Goal: Transaction & Acquisition: Book appointment/travel/reservation

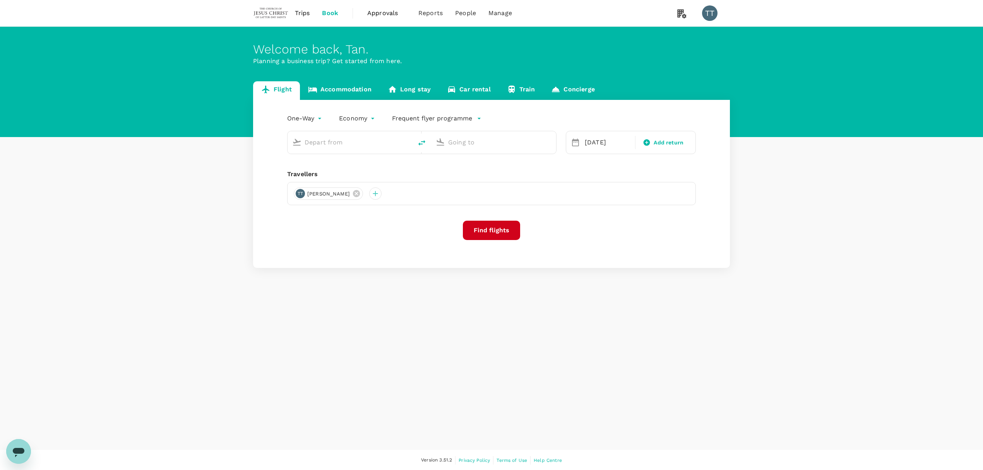
click at [307, 116] on body "Trips Book Approvals 0 Reports People Manage TT Welcome back , [PERSON_NAME] . …" at bounding box center [491, 235] width 983 height 471
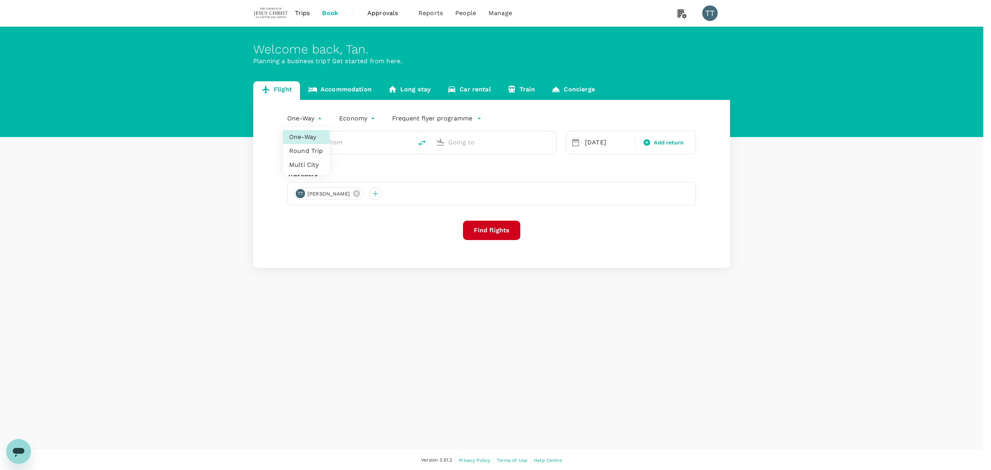
click at [303, 148] on li "Round Trip" at bounding box center [306, 151] width 46 height 14
type input "roundtrip"
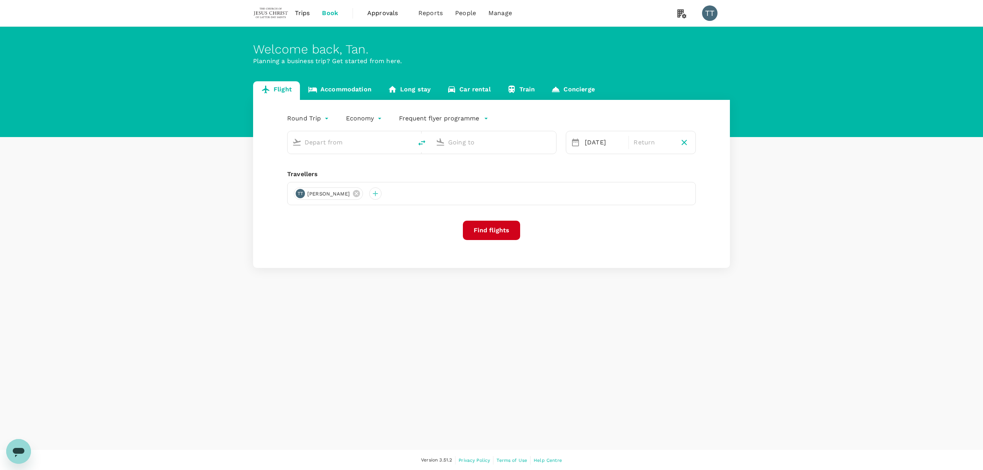
click at [351, 140] on input "text" at bounding box center [351, 142] width 92 height 12
type input "[GEOGRAPHIC_DATA]"
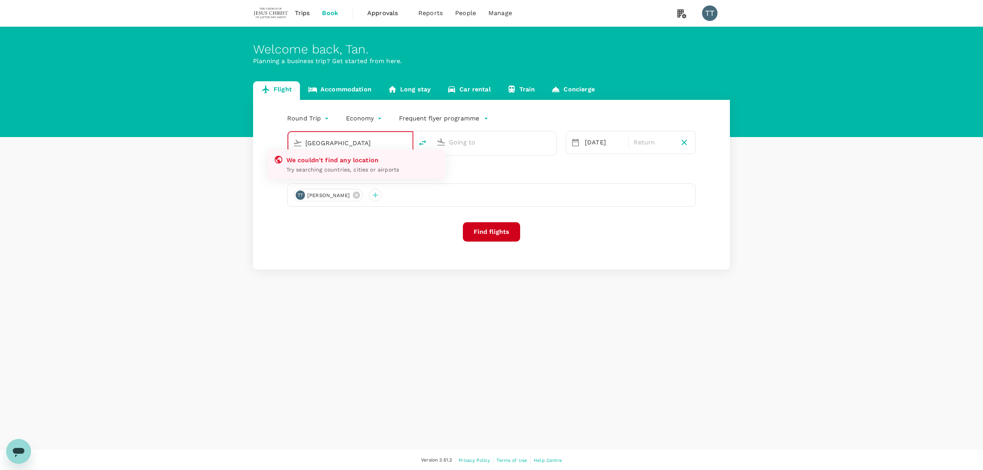
type input "oneway"
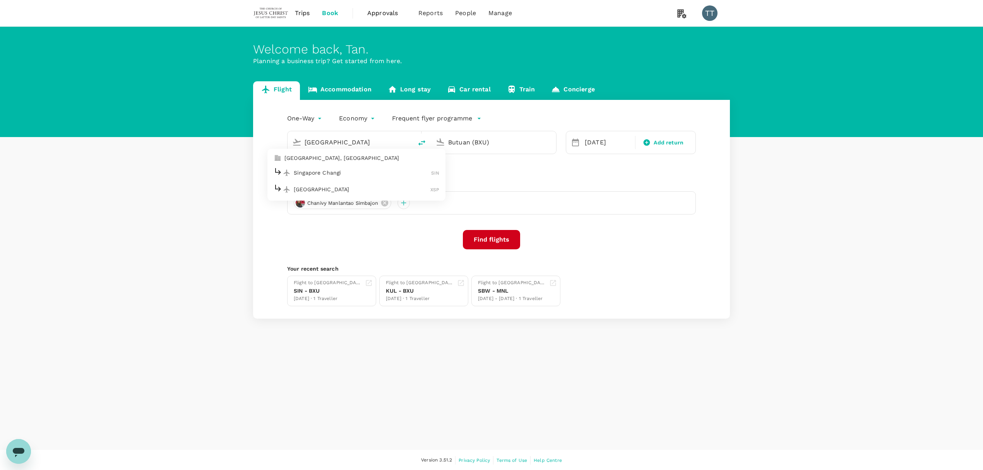
type input "Kuala Lumpur Intl ([GEOGRAPHIC_DATA])"
type input "Butuan (BXU)"
type input "Kuala Lumpur Intl ([GEOGRAPHIC_DATA])"
type input "Butuan (BXU)"
click at [361, 171] on p "Singapore Changi" at bounding box center [362, 173] width 137 height 8
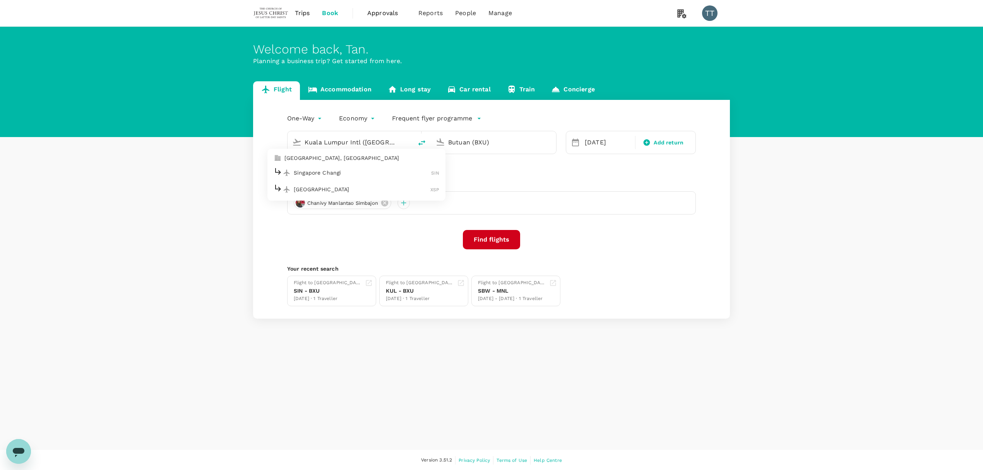
type input "Singapore Changi (SIN)"
click at [487, 140] on input "Butuan (BXU)" at bounding box center [494, 142] width 92 height 12
type input "s"
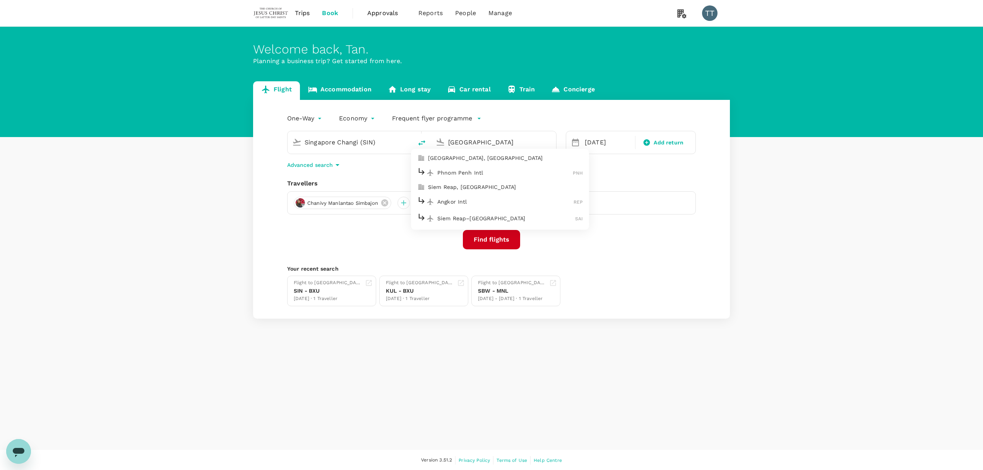
click at [525, 217] on p "Siem Reap–[GEOGRAPHIC_DATA]" at bounding box center [506, 218] width 138 height 8
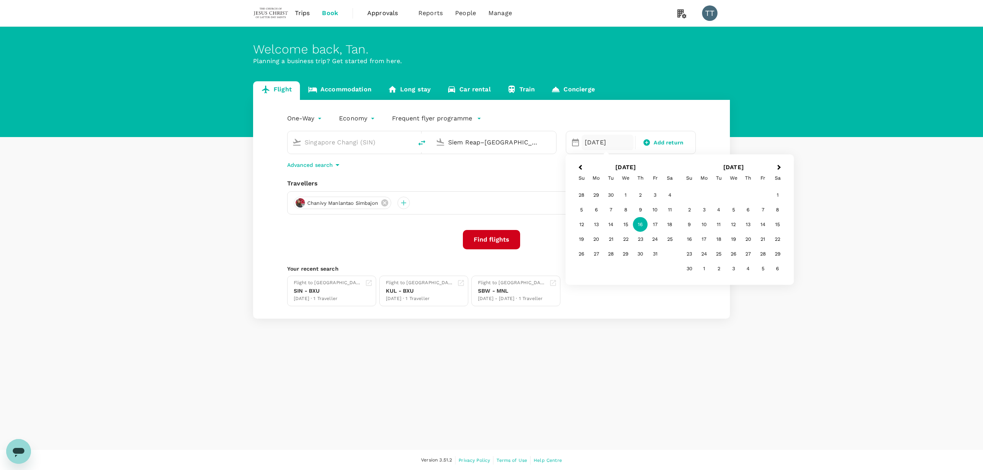
type input "Siem Reap–[GEOGRAPHIC_DATA] (SAI)"
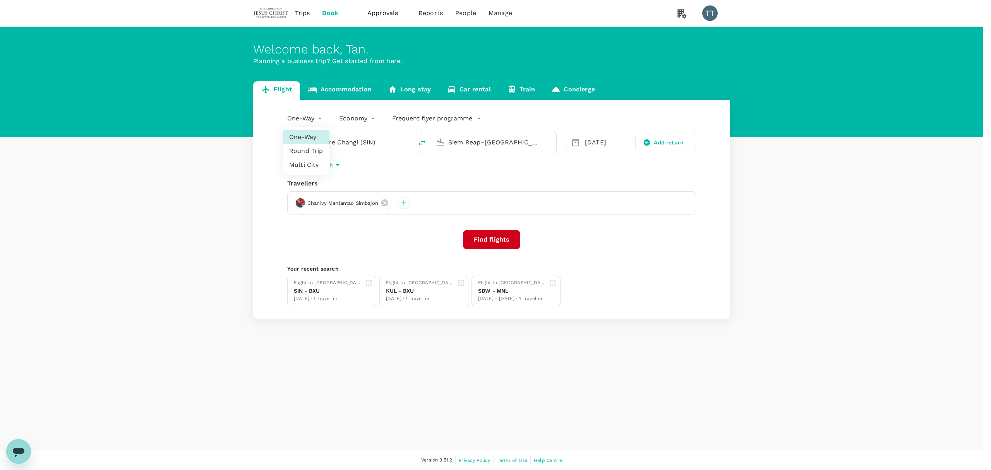
click at [311, 122] on body "Trips Book Approvals 0 Reports People Manage TT Welcome back , [PERSON_NAME] . …" at bounding box center [495, 235] width 991 height 471
click at [313, 153] on li "Round Trip" at bounding box center [306, 151] width 46 height 14
type input "roundtrip"
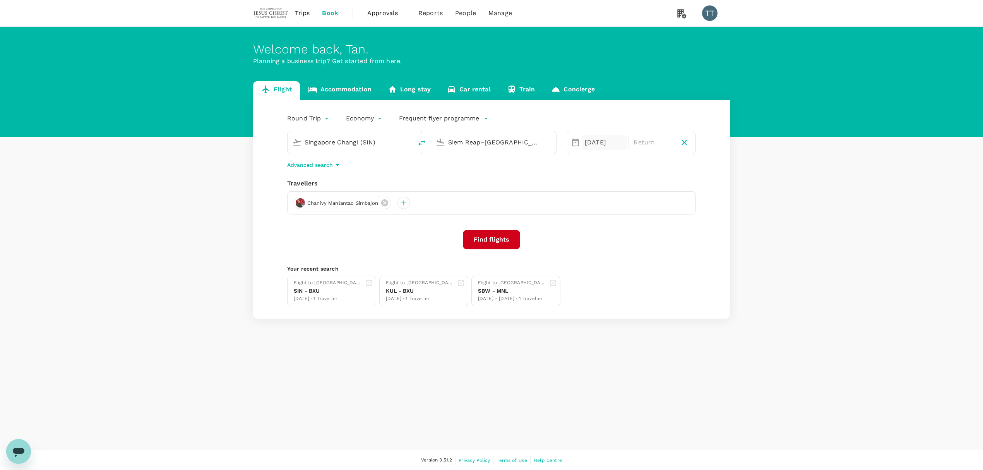
click at [590, 145] on div "[DATE]" at bounding box center [604, 142] width 45 height 15
click at [578, 162] on button "Previous Month" at bounding box center [579, 168] width 12 height 12
click at [638, 241] on div "25" at bounding box center [640, 239] width 15 height 15
click at [779, 171] on button "Next Month" at bounding box center [780, 168] width 12 height 12
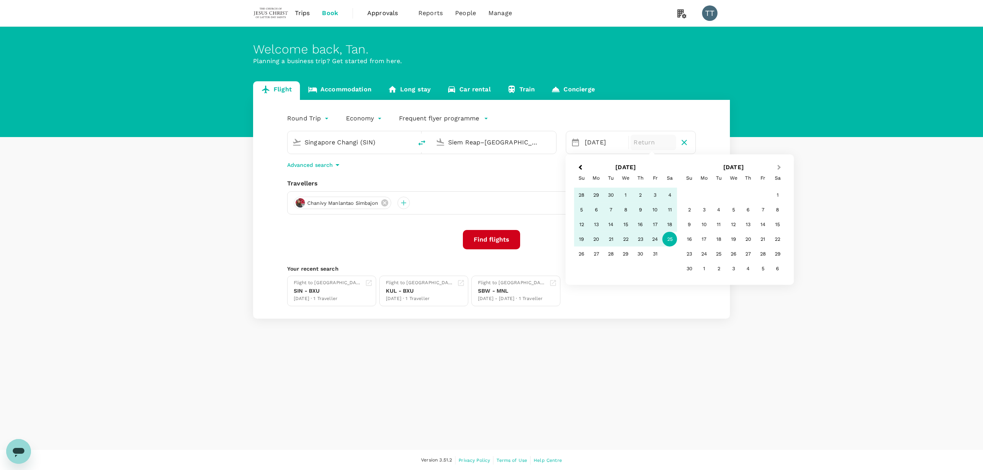
click at [779, 171] on button "Next Month" at bounding box center [780, 168] width 12 height 12
click at [623, 240] on div "19" at bounding box center [625, 239] width 15 height 15
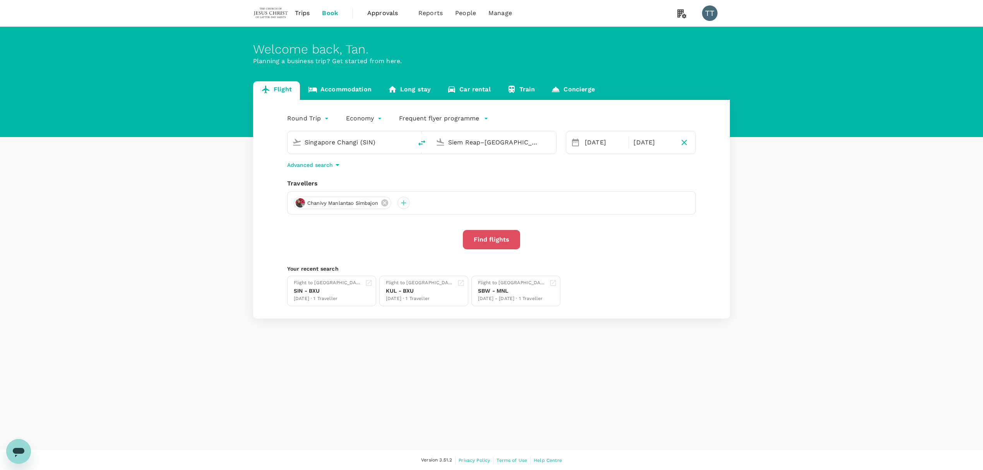
click at [499, 236] on button "Find flights" at bounding box center [491, 239] width 57 height 19
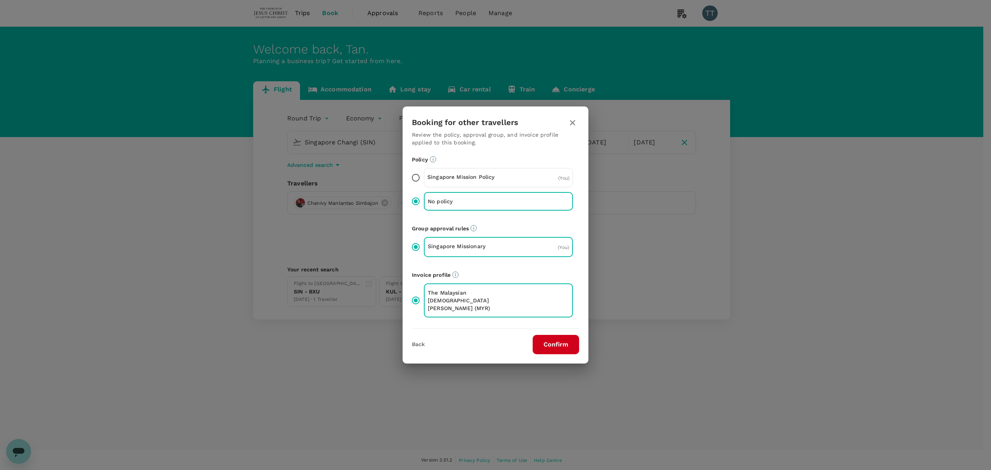
click at [553, 346] on button "Confirm" at bounding box center [555, 344] width 46 height 19
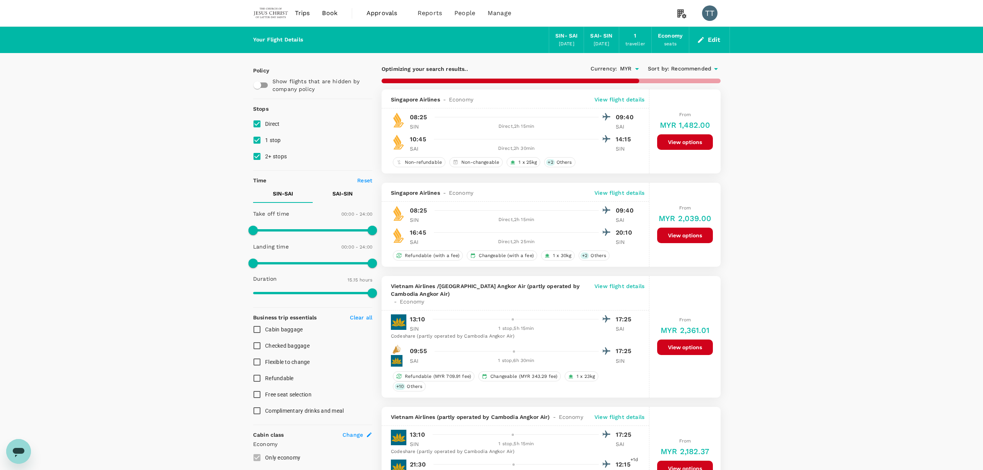
click at [623, 96] on p "View flight details" at bounding box center [619, 100] width 50 height 8
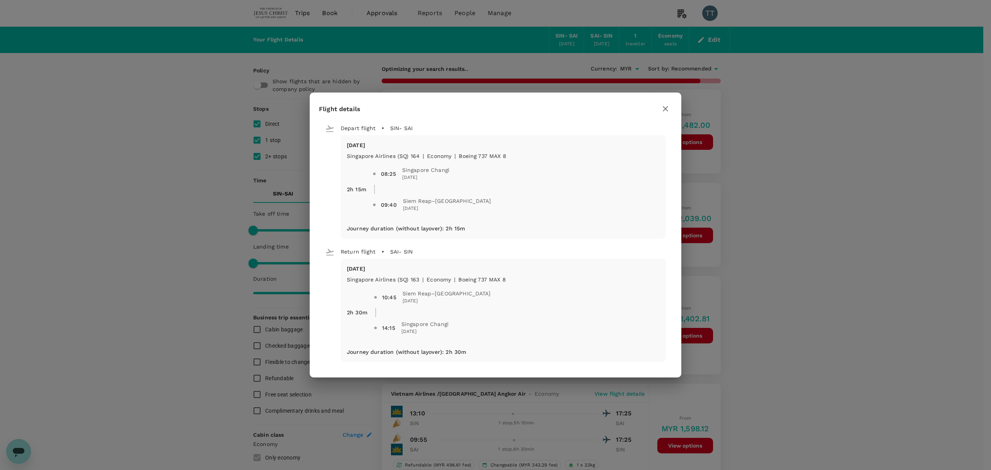
type input "1425"
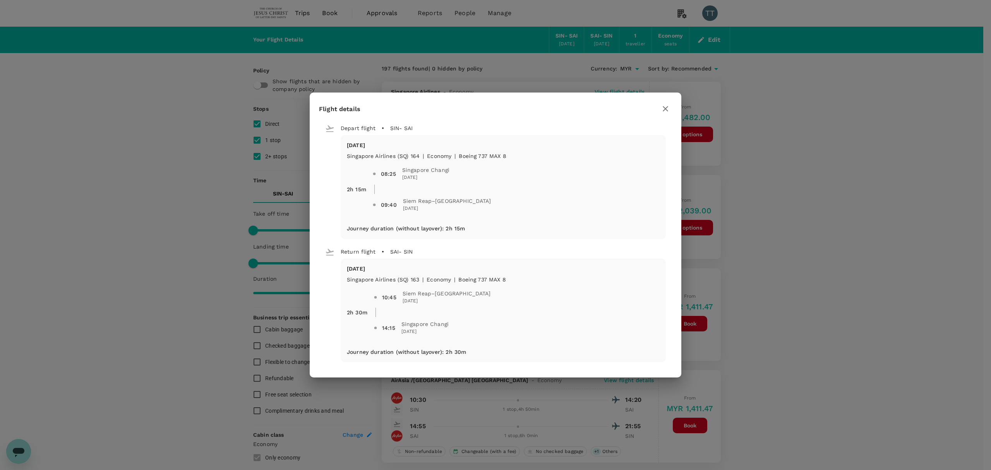
click at [666, 108] on icon "button" at bounding box center [665, 108] width 5 height 5
